Goal: Use online tool/utility: Utilize a website feature to perform a specific function

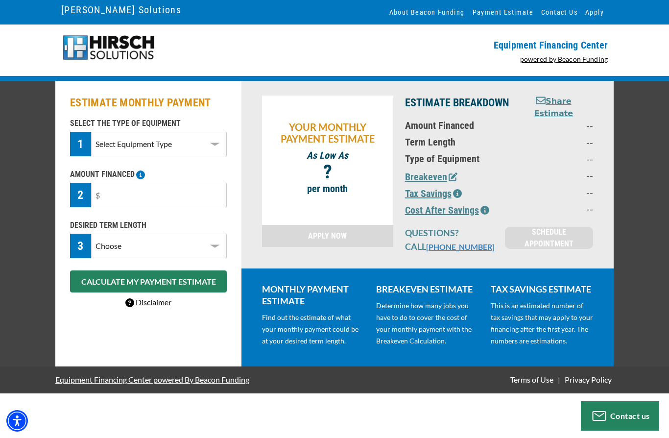
click at [106, 144] on select "Select Equipment Type DTG Printing Embroidery Screen Printing Software and Auto…" at bounding box center [159, 144] width 136 height 24
select select "1"
click at [105, 196] on input "text" at bounding box center [159, 195] width 136 height 24
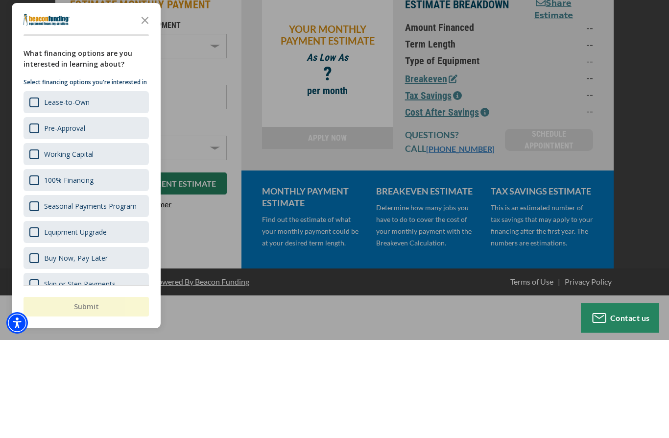
click at [32, 195] on div "Survey" at bounding box center [34, 200] width 10 height 10
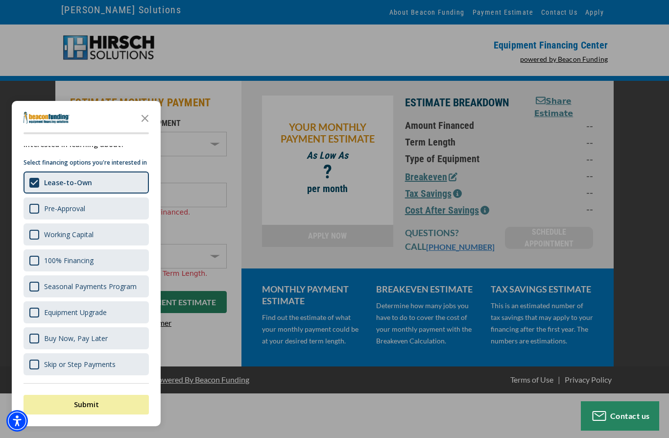
scroll to position [18, 0]
click at [139, 112] on icon "Close the survey" at bounding box center [145, 118] width 20 height 20
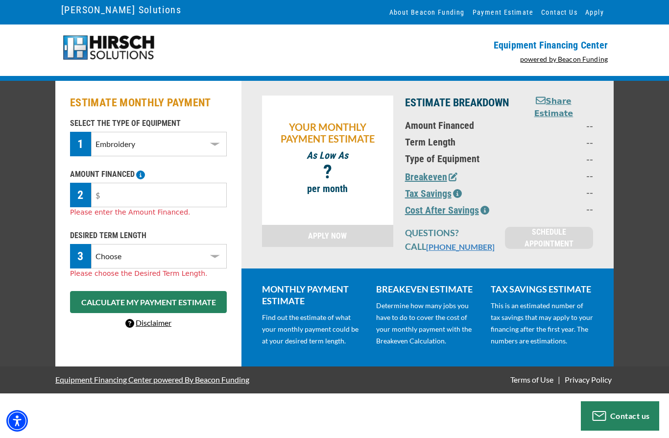
click at [99, 194] on input "text" at bounding box center [159, 195] width 136 height 24
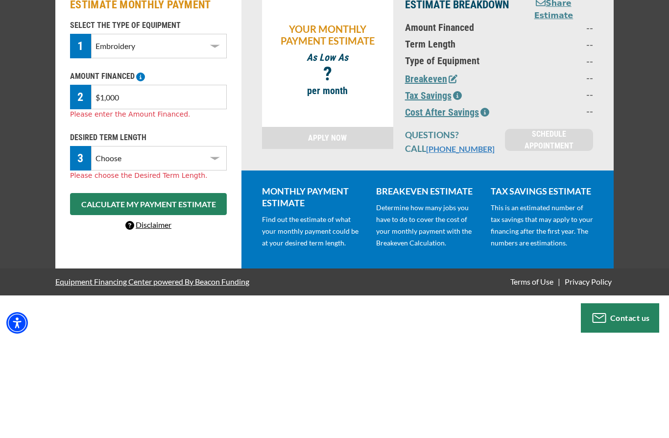
type input "$10,000"
click at [103, 244] on select "Choose 36 Months 48 Months 60 Months" at bounding box center [159, 256] width 136 height 24
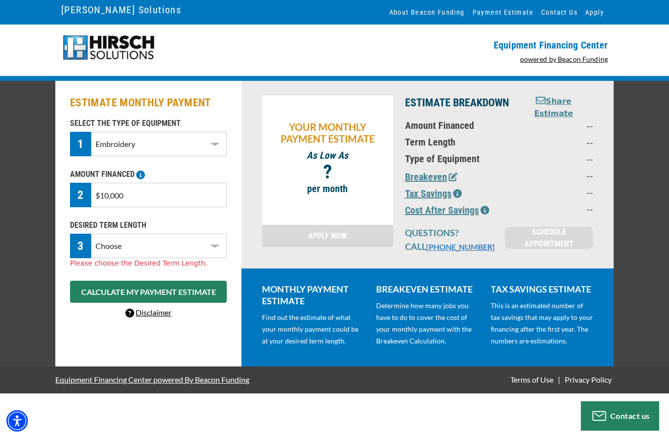
select select "60"
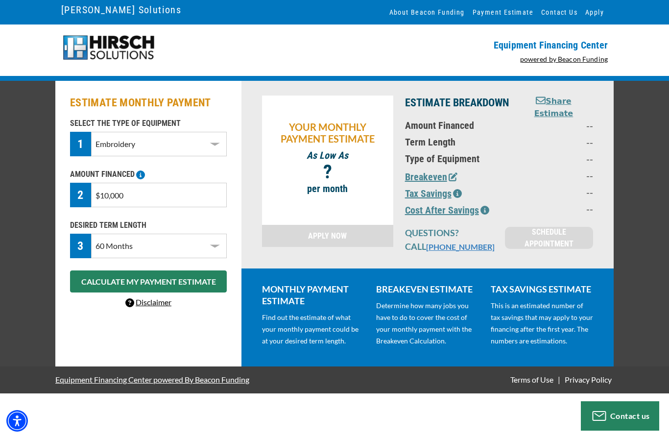
click at [92, 275] on button "CALCULATE MY PAYMENT ESTIMATE" at bounding box center [148, 281] width 157 height 22
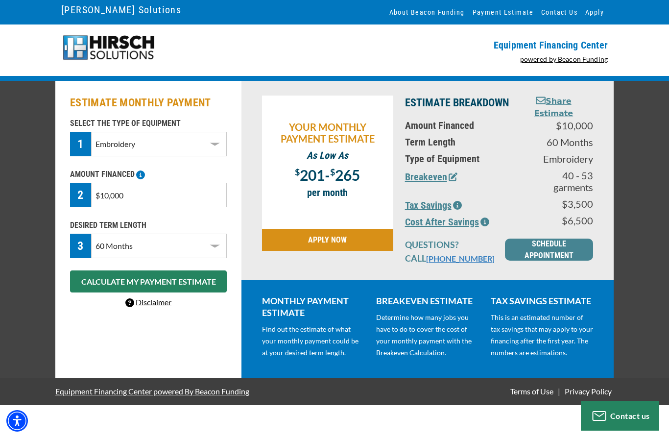
click at [442, 173] on button "Breakeven" at bounding box center [431, 176] width 52 height 15
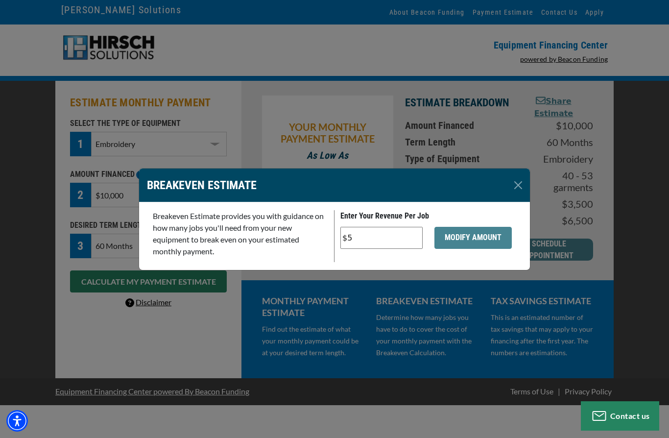
click at [520, 181] on button "Close" at bounding box center [518, 185] width 16 height 16
